Goal: Information Seeking & Learning: Learn about a topic

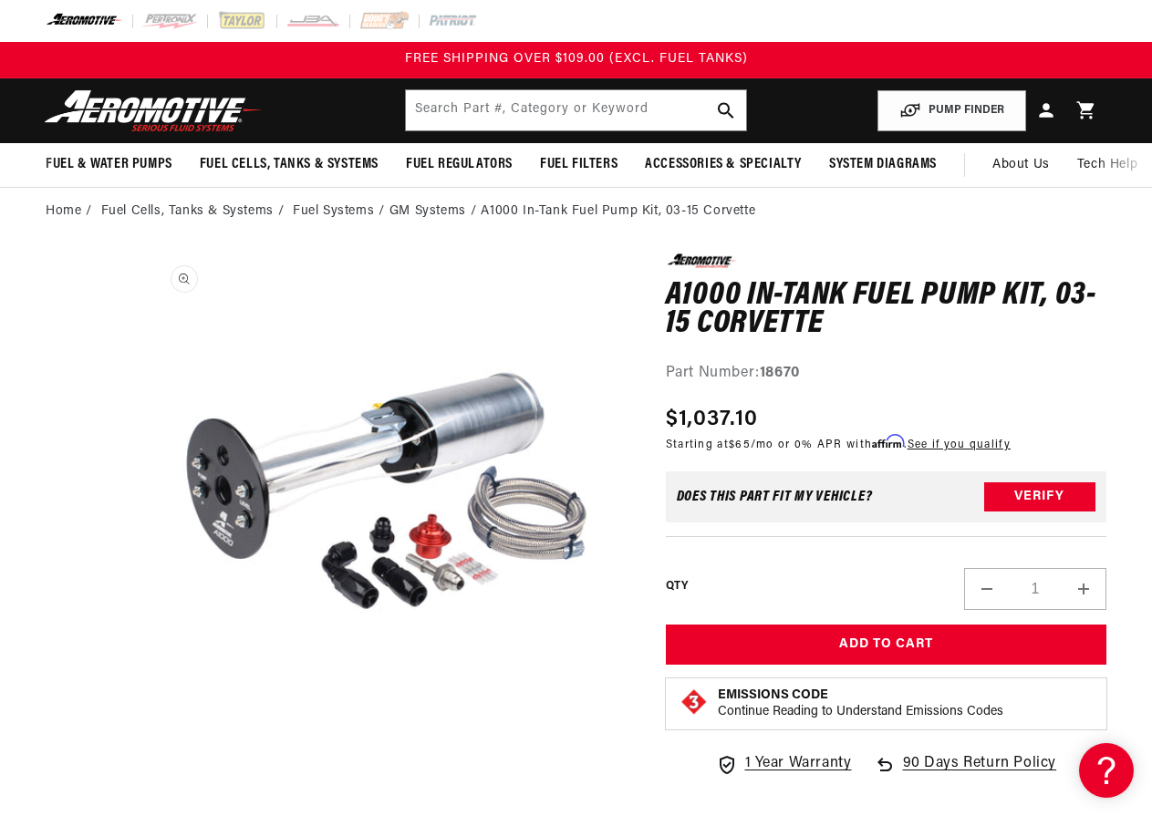
click at [146, 737] on button "Open media 1 in modal" at bounding box center [146, 737] width 0 height 0
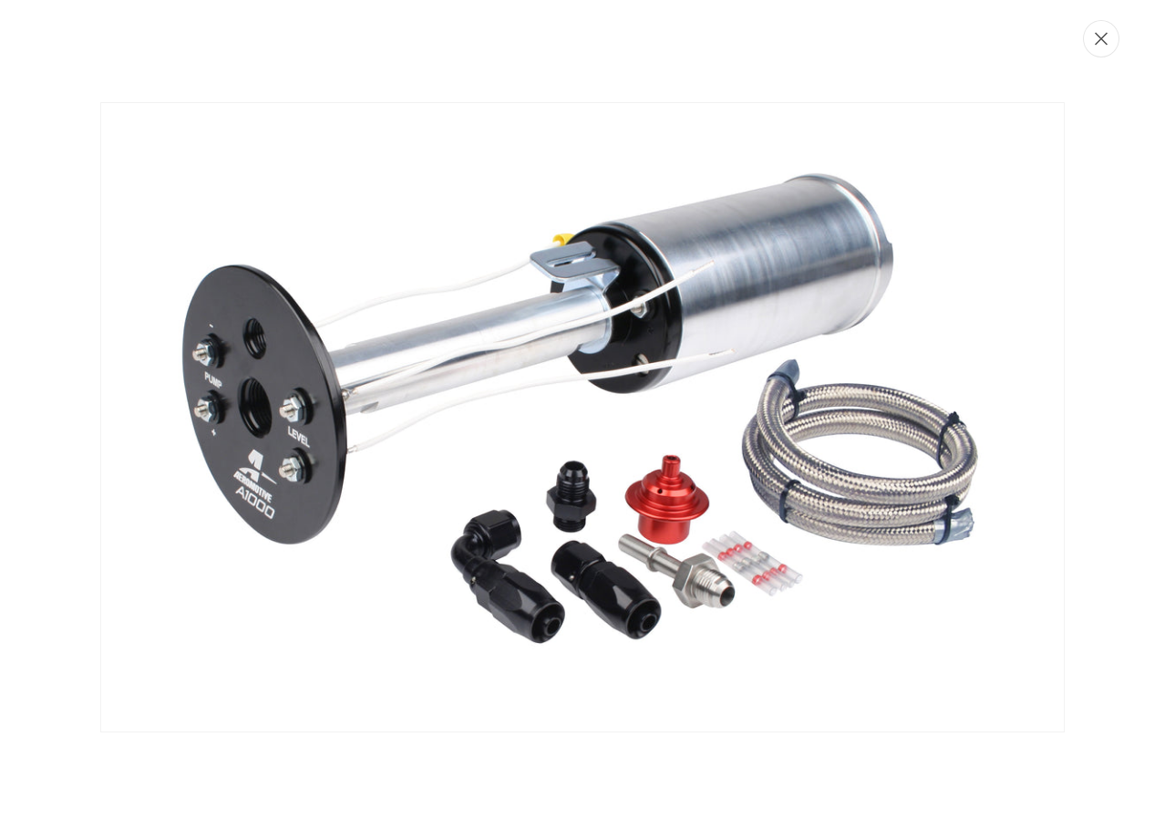
click at [1096, 40] on icon "Close" at bounding box center [1101, 39] width 13 height 14
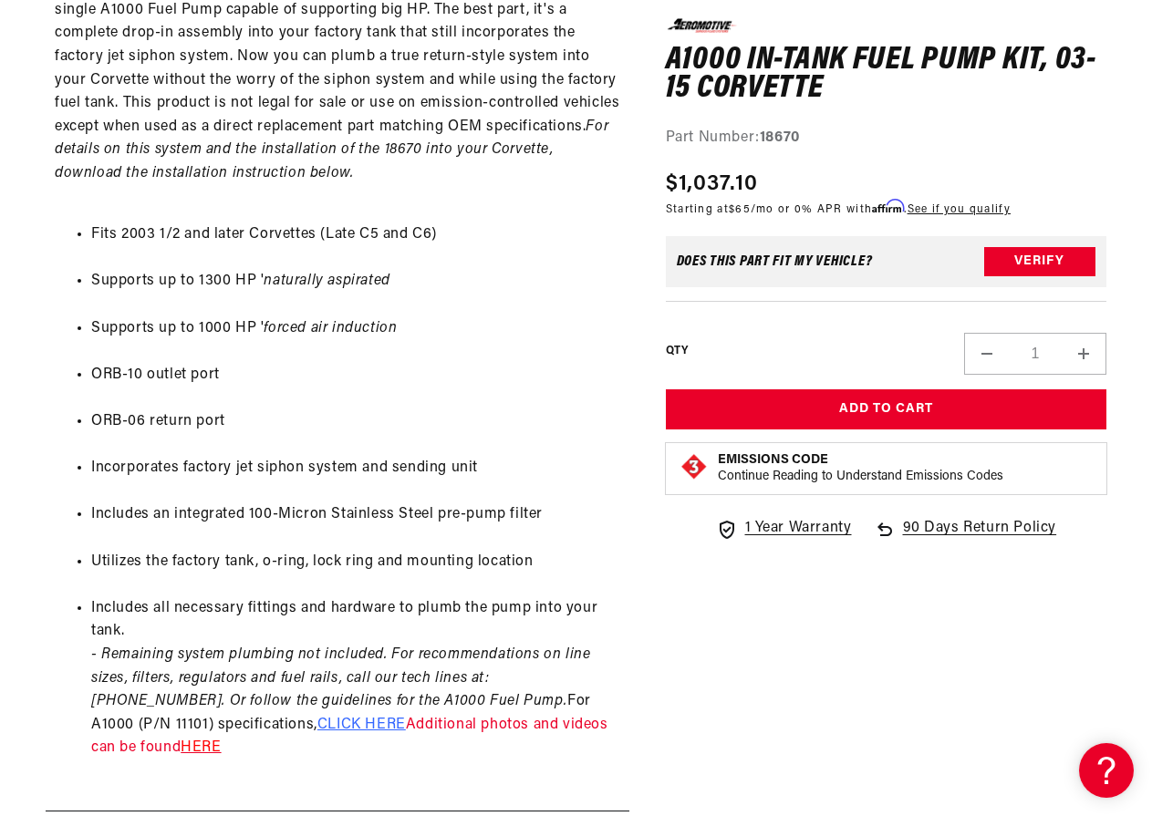
scroll to position [1003, 0]
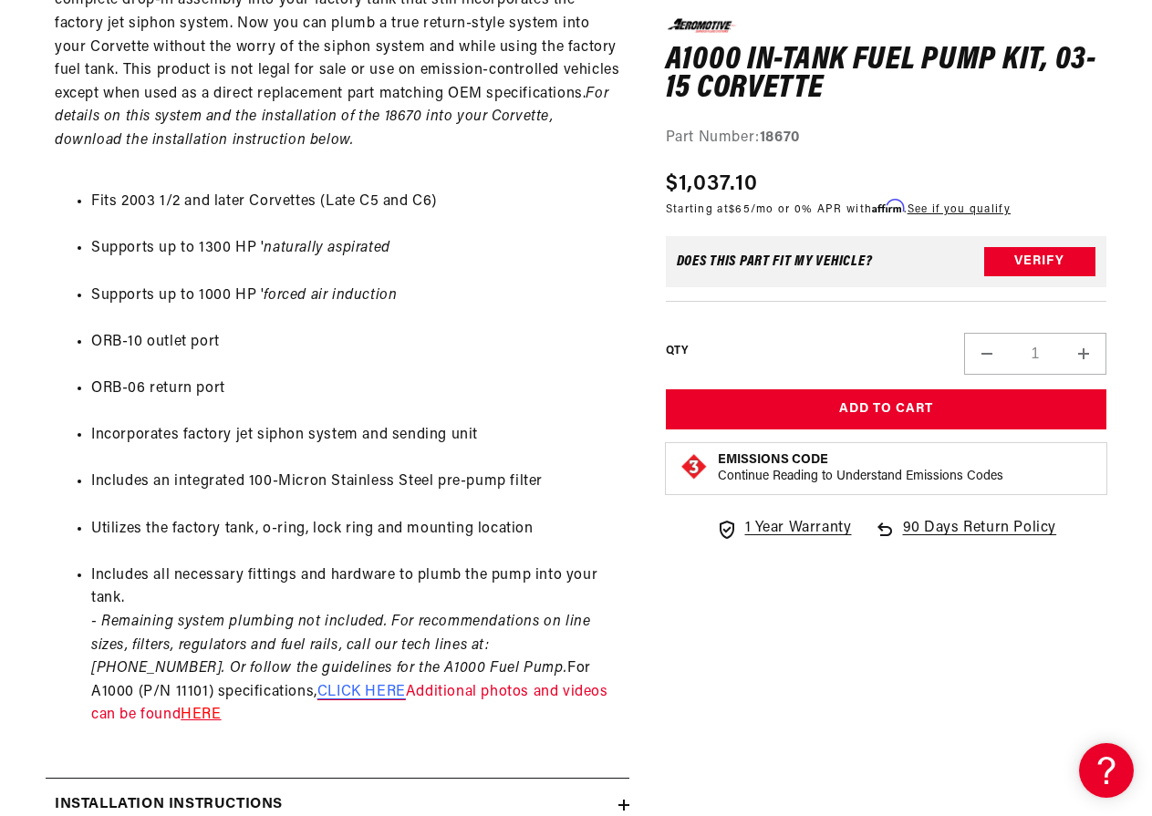
click at [317, 695] on span "CLICK HERE" at bounding box center [361, 692] width 88 height 15
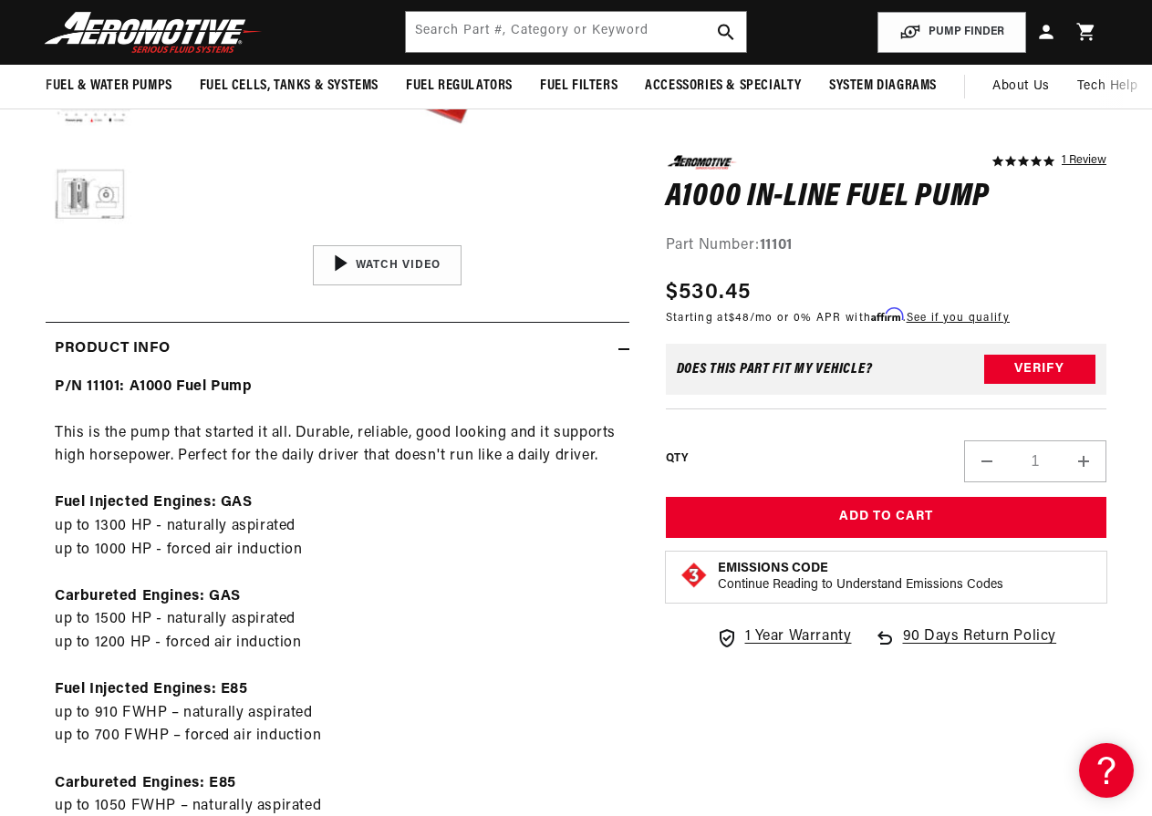
scroll to position [456, 0]
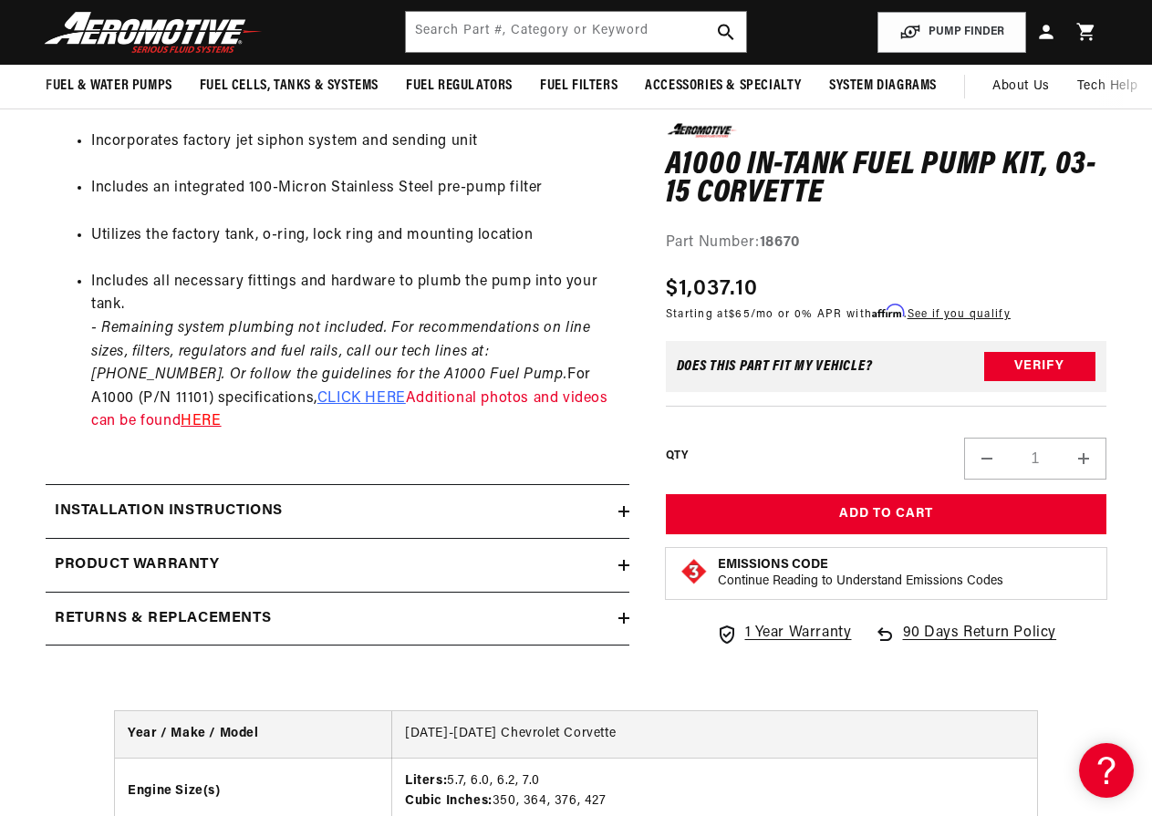
scroll to position [1277, 0]
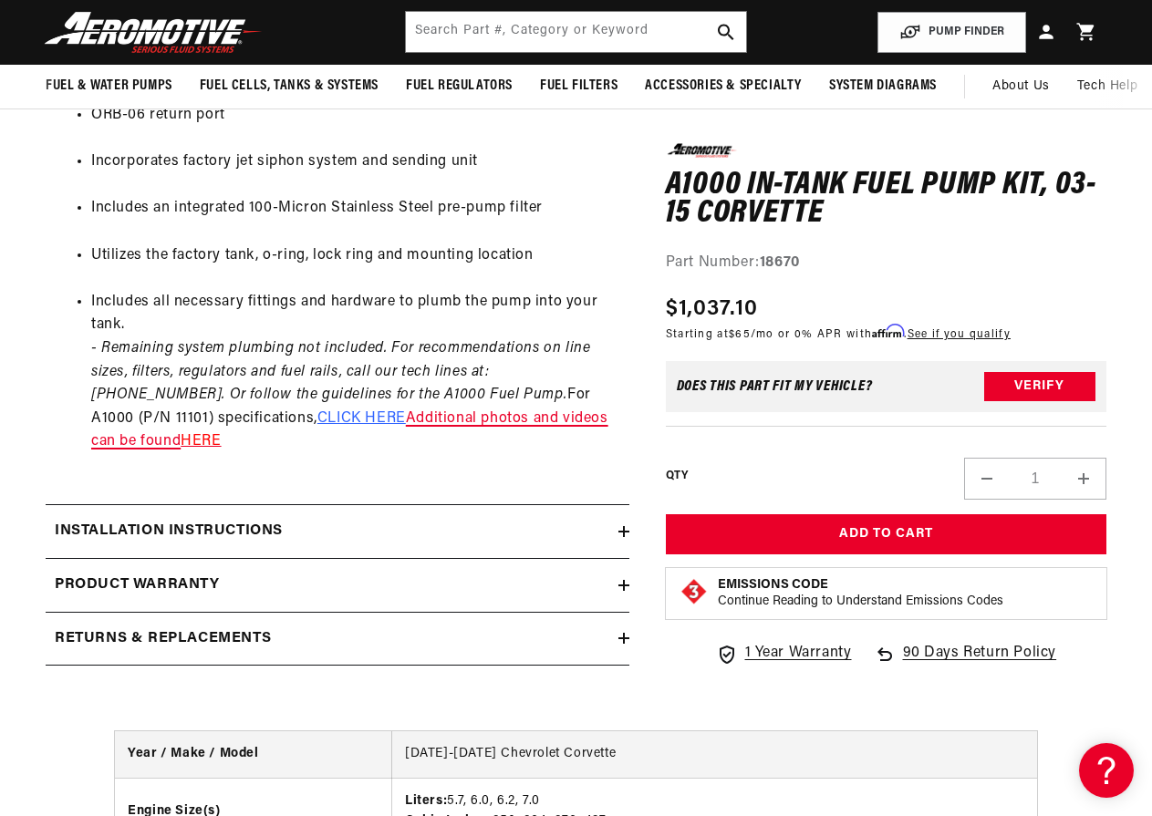
click at [367, 412] on link "Additional photos and videos can be found" at bounding box center [349, 430] width 517 height 38
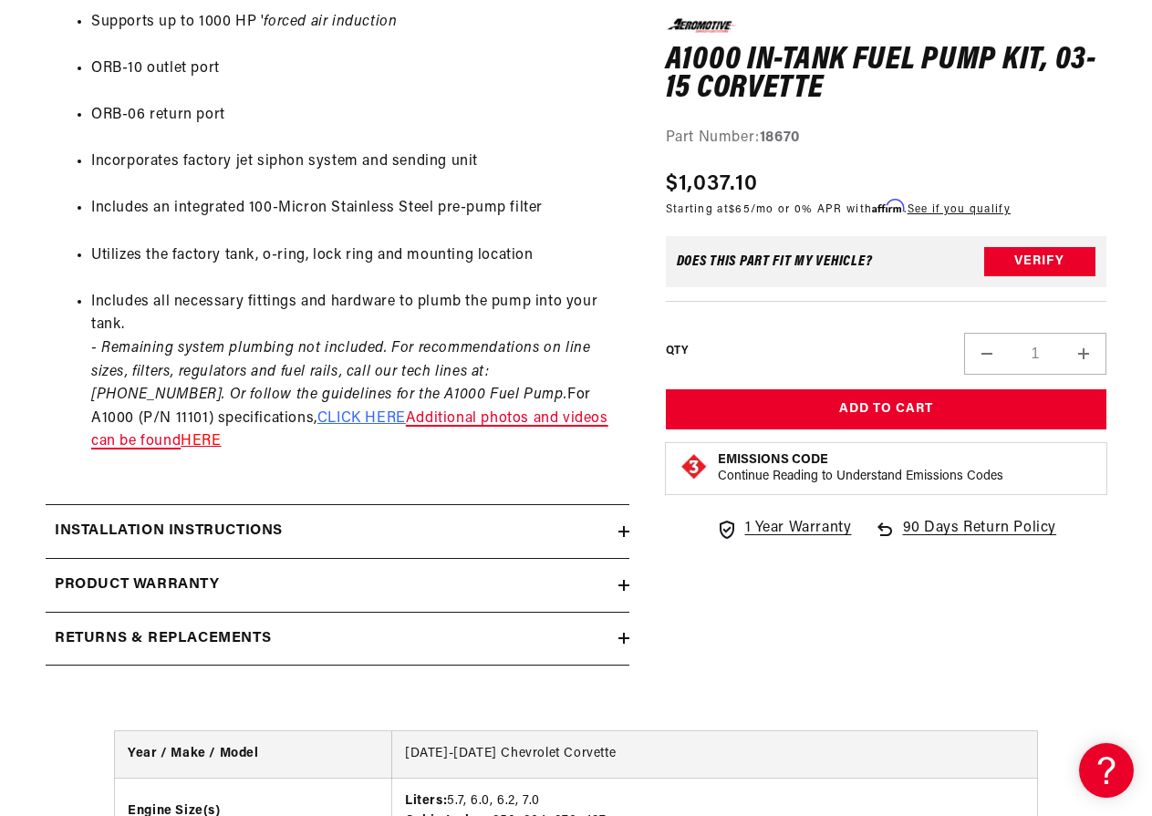
click at [461, 418] on link "Additional photos and videos can be found" at bounding box center [349, 430] width 517 height 38
click at [618, 533] on icon at bounding box center [623, 531] width 11 height 11
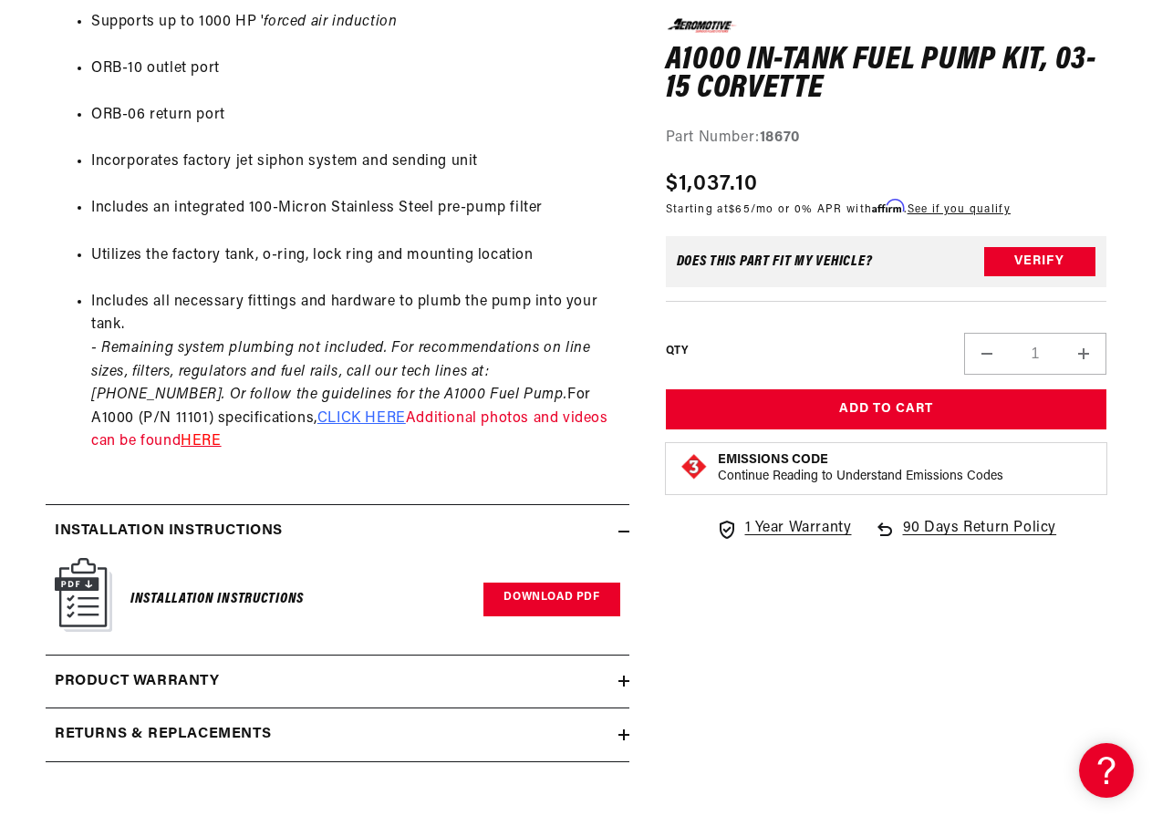
click at [567, 599] on link "Download PDF" at bounding box center [551, 600] width 136 height 34
click at [619, 684] on icon at bounding box center [623, 681] width 11 height 11
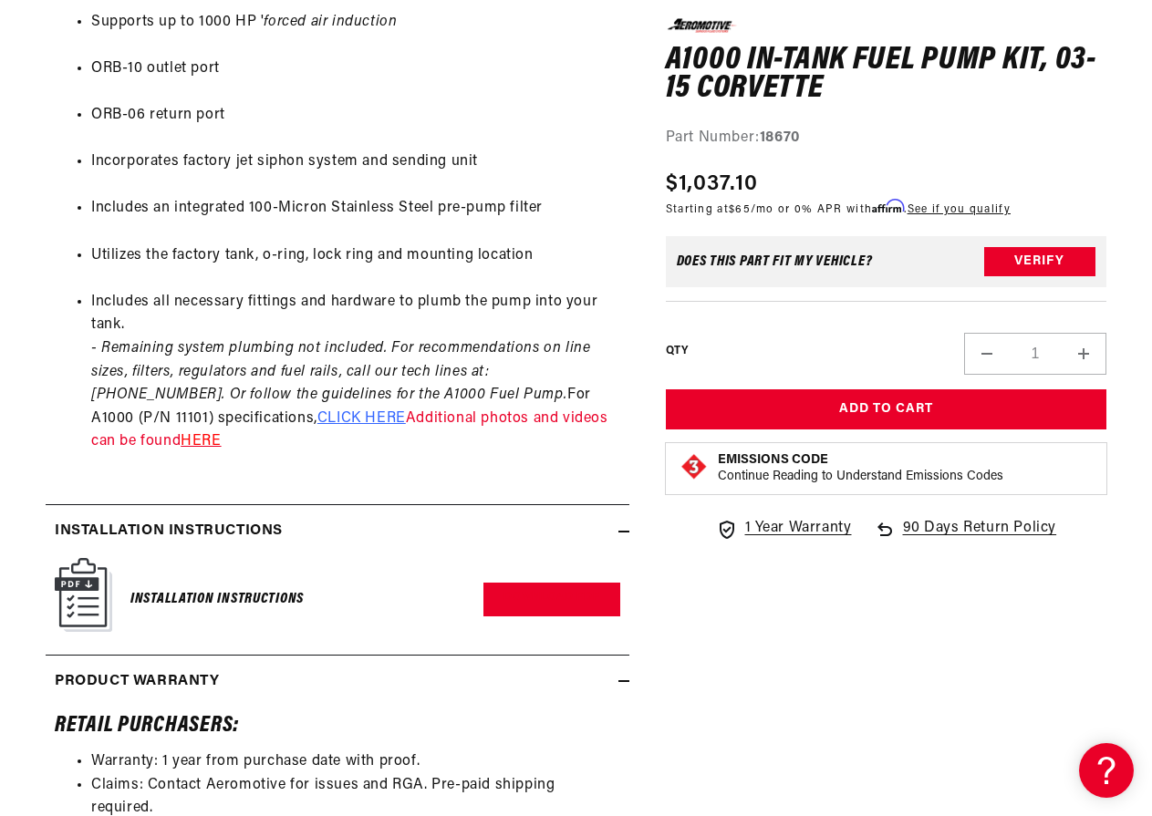
scroll to position [1368, 0]
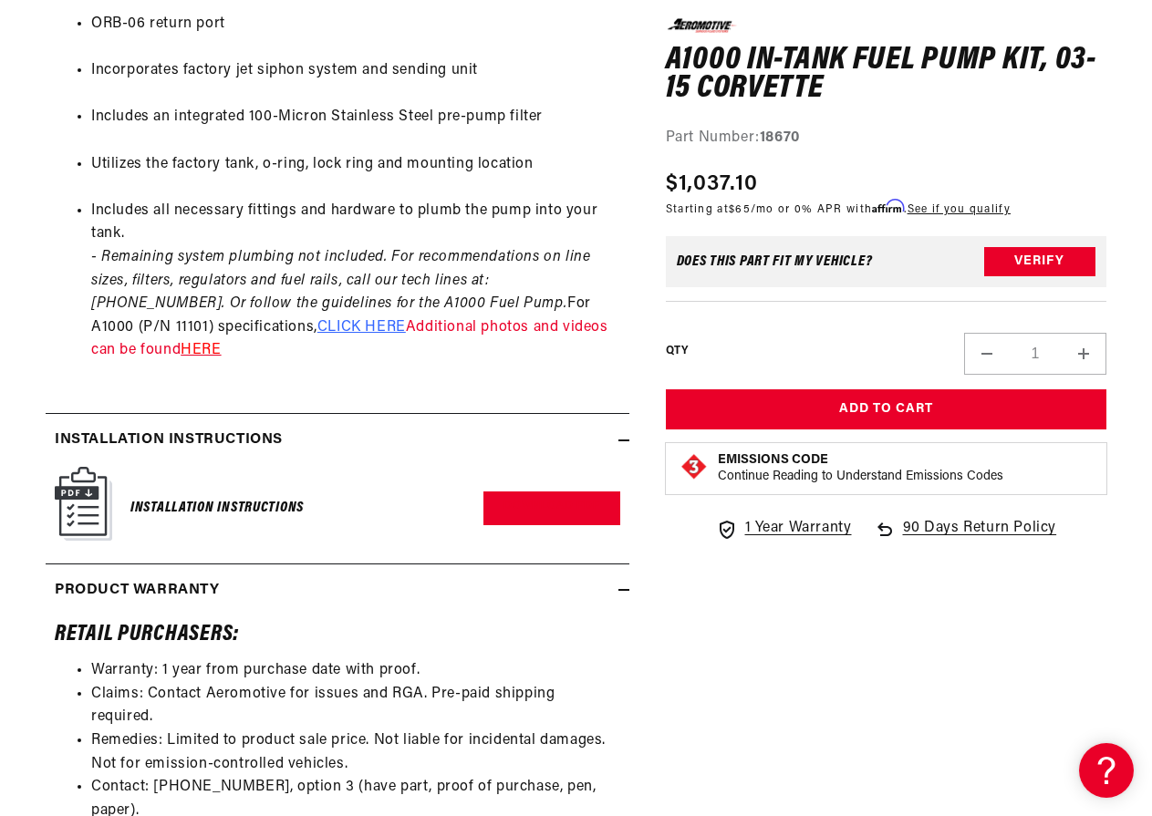
click at [622, 587] on icon at bounding box center [623, 590] width 11 height 11
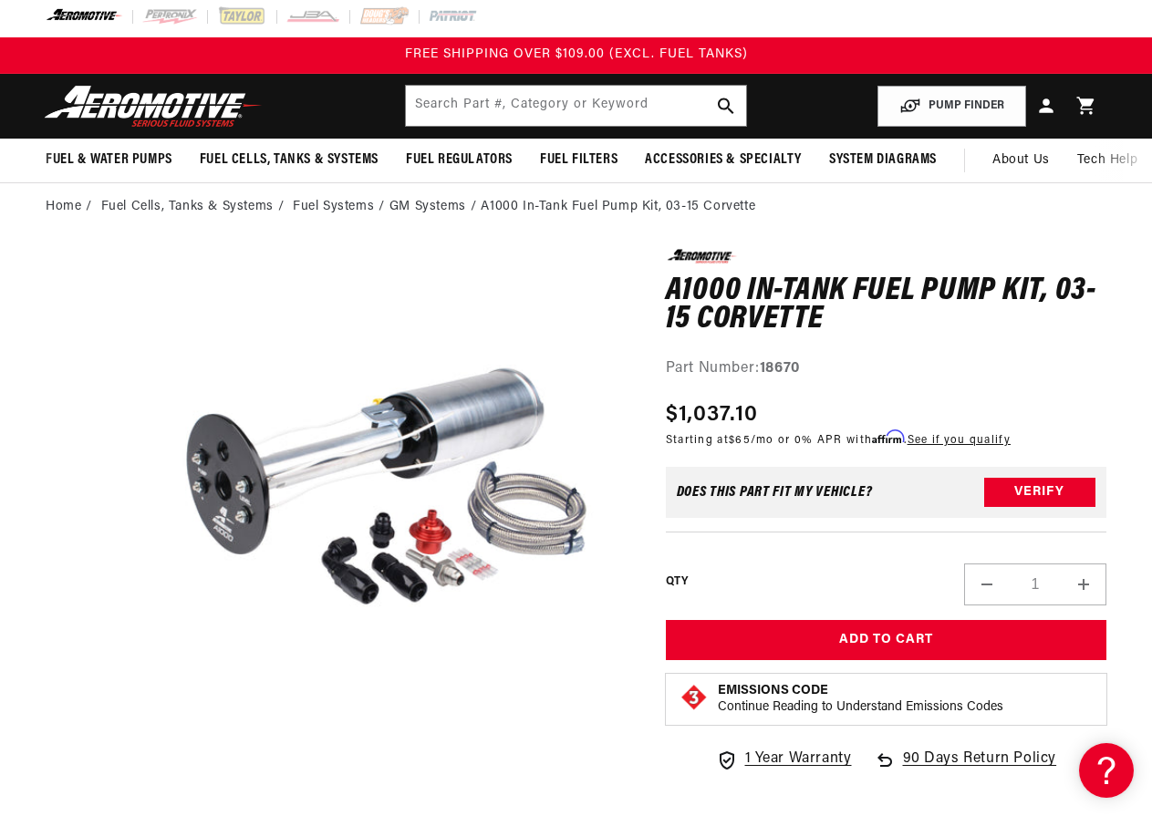
scroll to position [0, 0]
